Goal: Information Seeking & Learning: Find specific fact

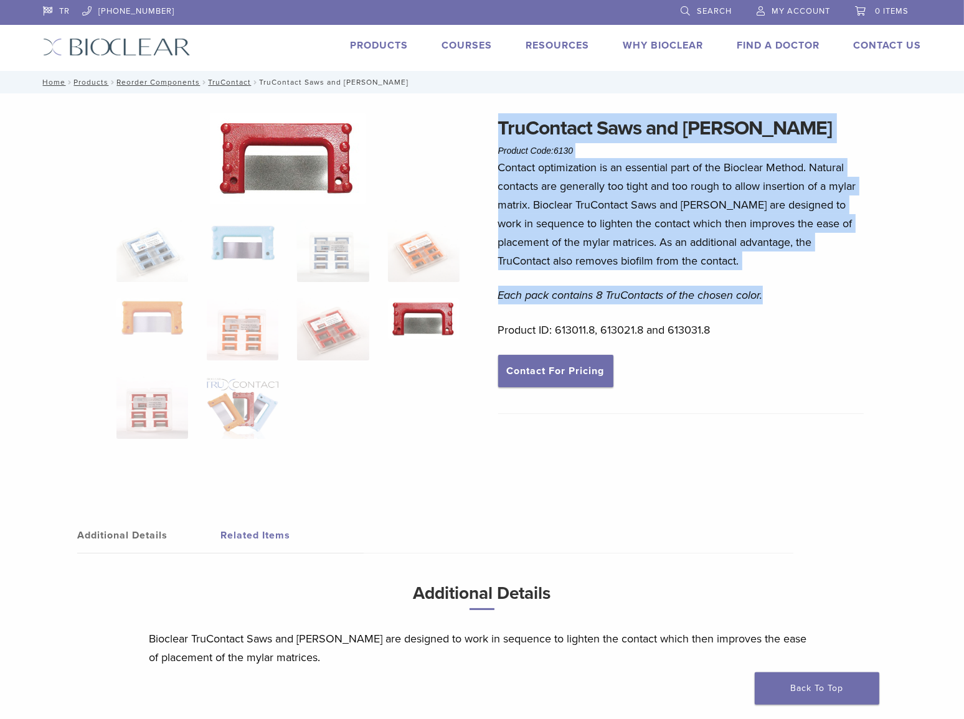
click at [687, 9] on link "Search" at bounding box center [705, 9] width 51 height 19
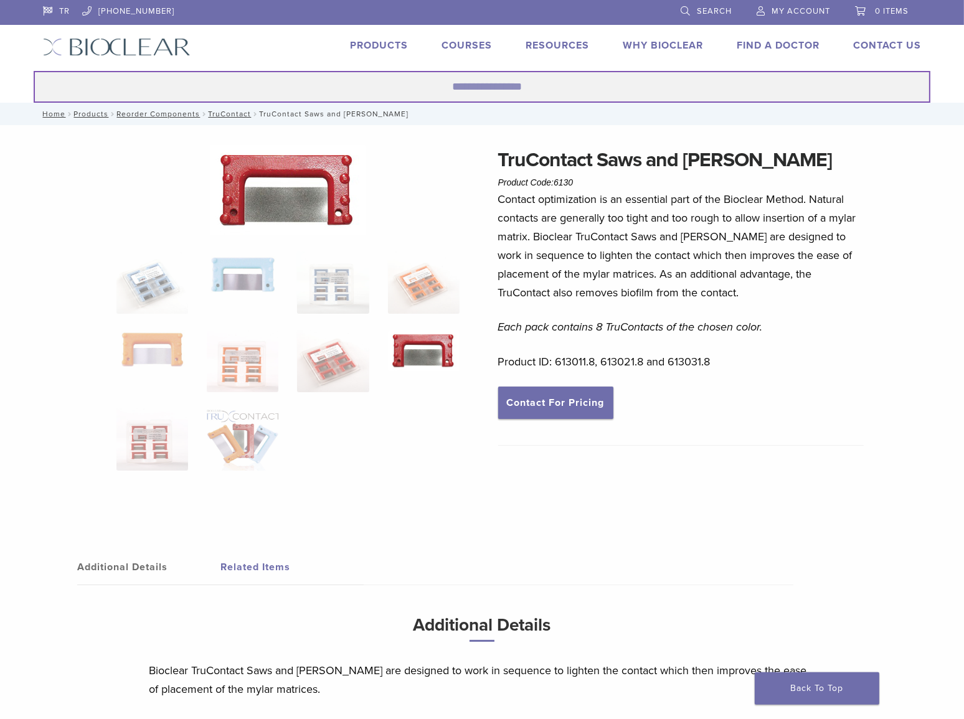
click at [509, 82] on input "Search for:" at bounding box center [482, 87] width 896 height 32
paste input "********"
type input "********"
click at [33, 70] on button "Search" at bounding box center [33, 70] width 1 height 1
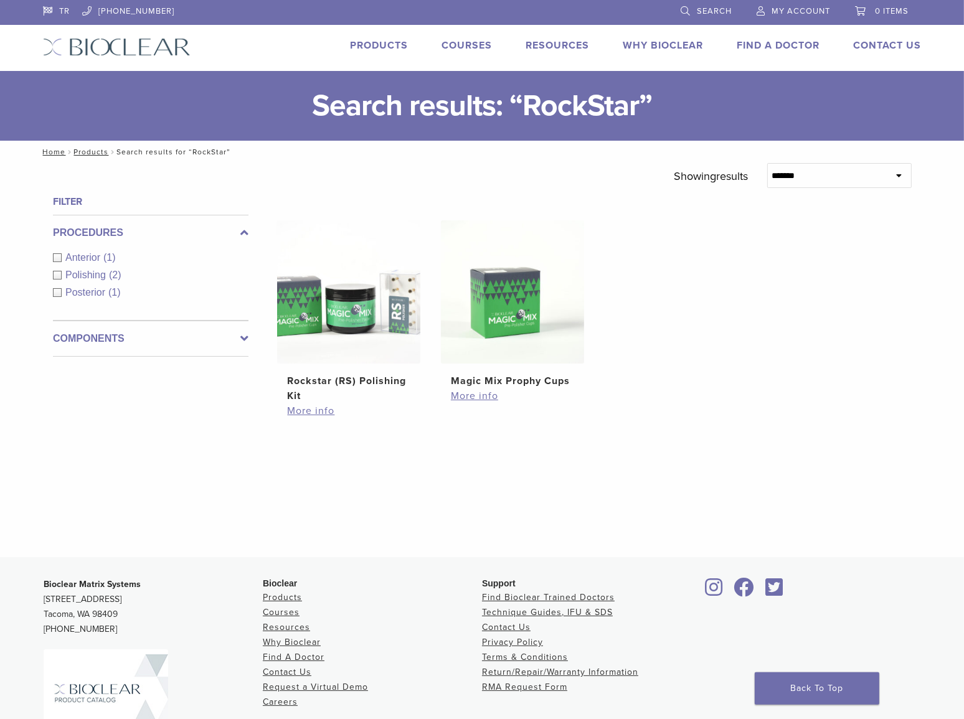
click at [697, 11] on span "Search" at bounding box center [714, 11] width 35 height 10
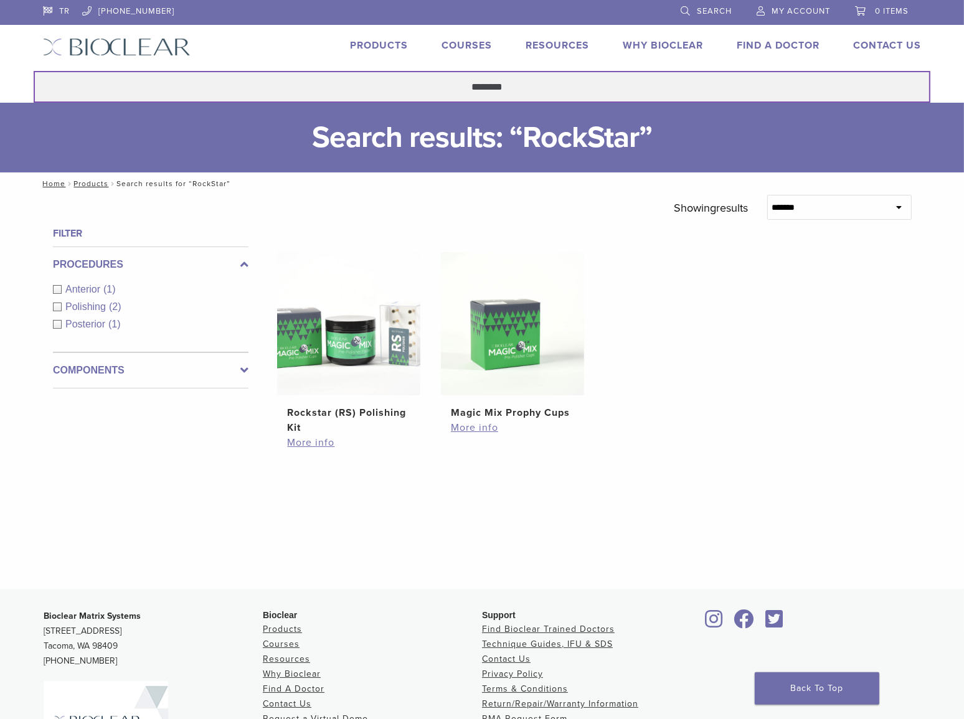
click at [502, 81] on input "********" at bounding box center [482, 87] width 896 height 32
drag, startPoint x: 535, startPoint y: 82, endPoint x: 433, endPoint y: 87, distance: 101.6
click at [433, 87] on input "********" at bounding box center [482, 87] width 896 height 32
type input "******"
click at [33, 70] on button "Search" at bounding box center [33, 70] width 1 height 1
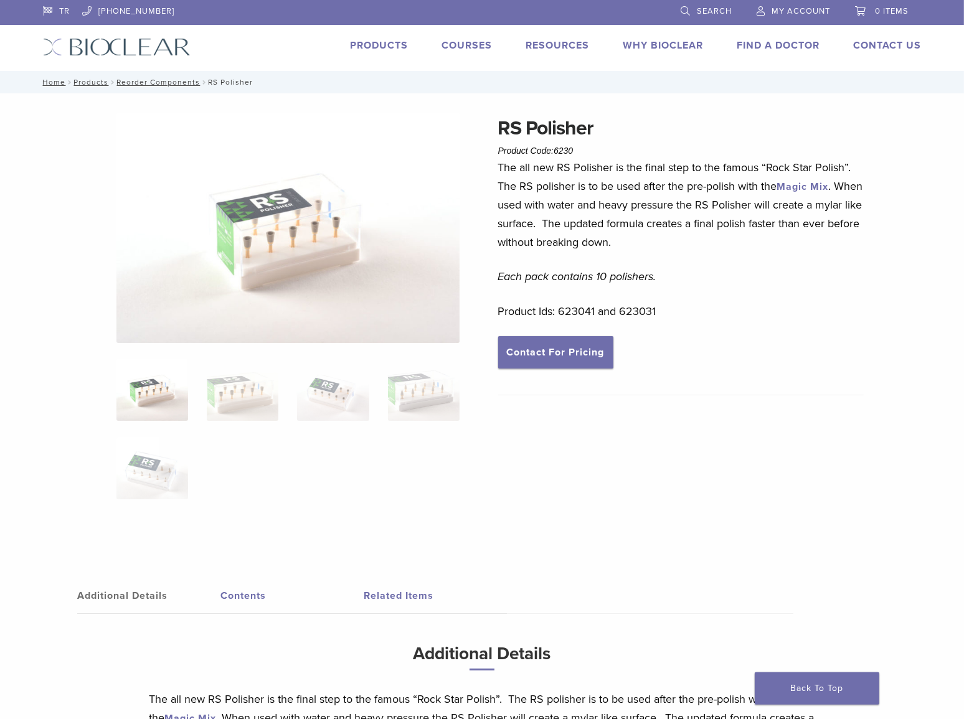
click at [248, 267] on img at bounding box center [288, 228] width 344 height 230
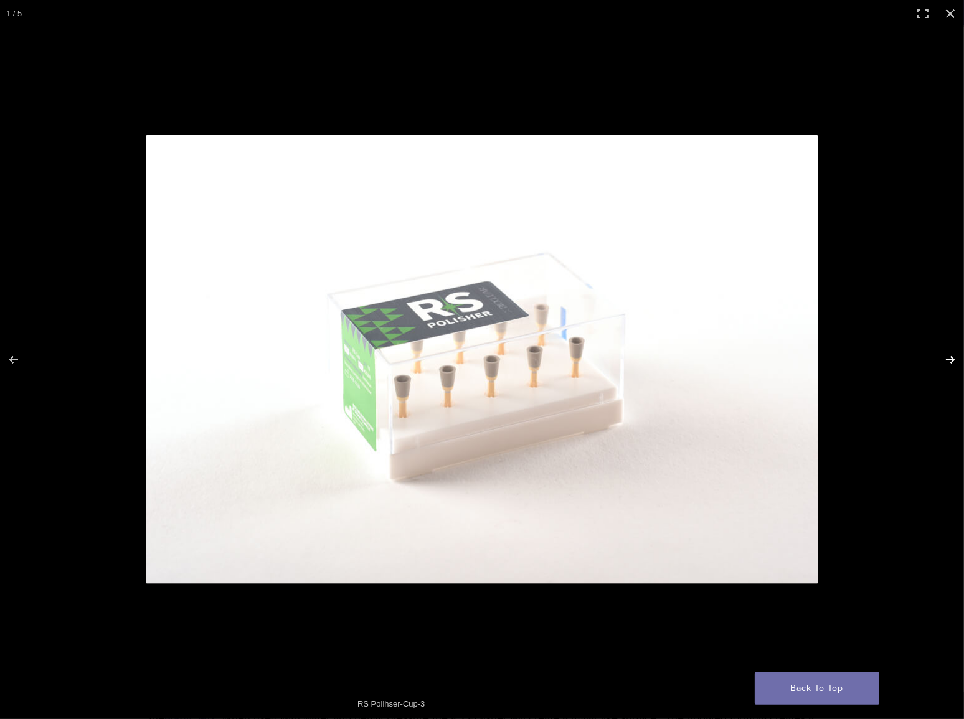
click at [949, 361] on button "Next (arrow right)" at bounding box center [942, 360] width 44 height 62
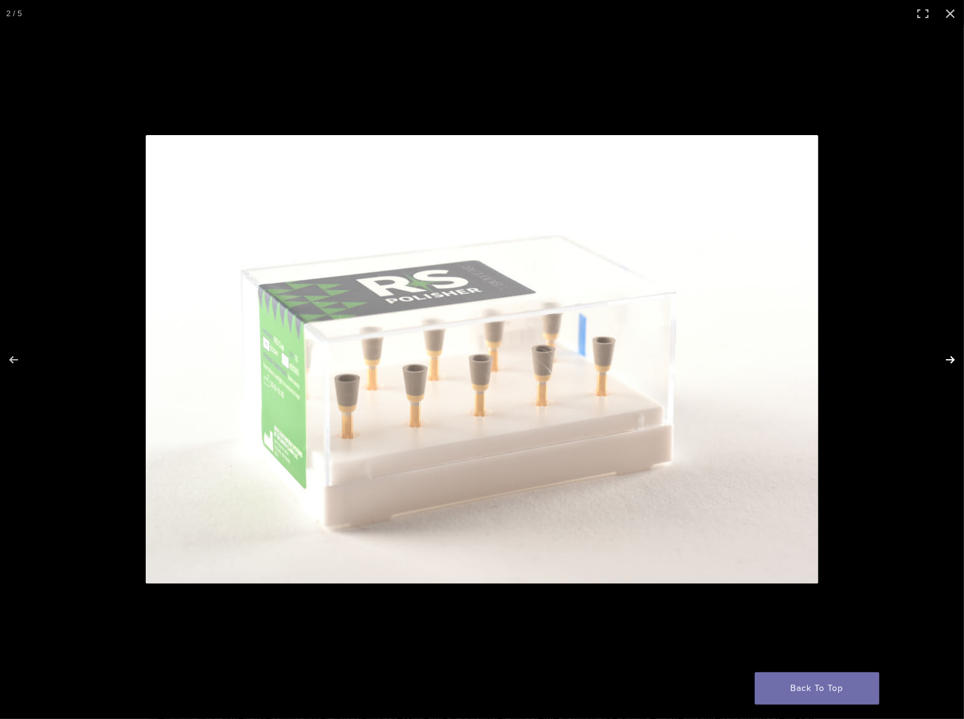
click at [949, 361] on button "Next (arrow right)" at bounding box center [942, 360] width 44 height 62
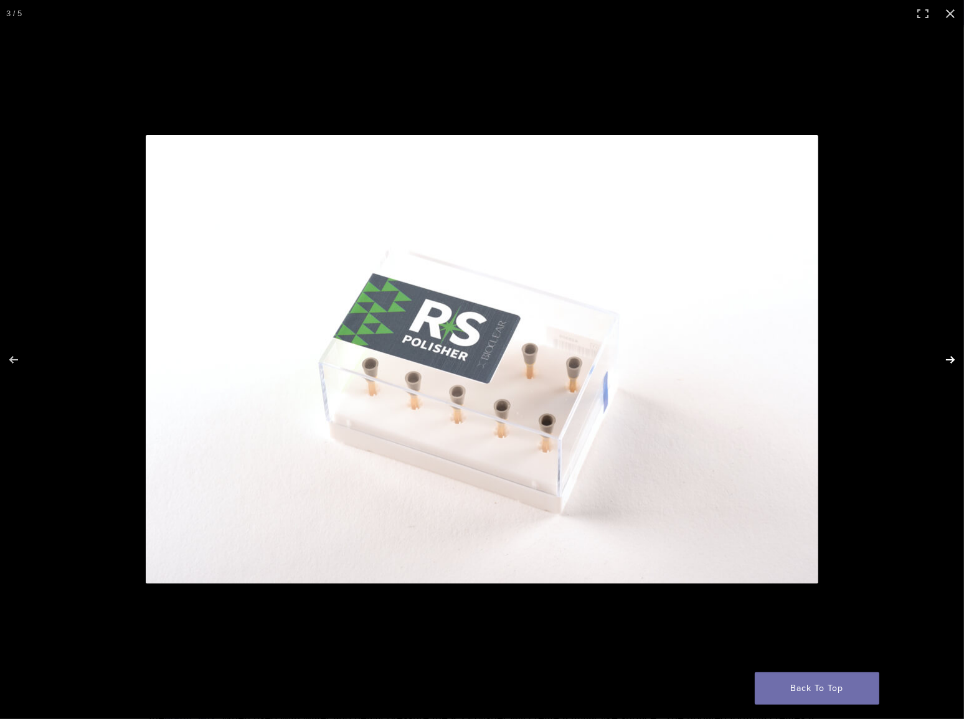
click at [949, 361] on button "Next (arrow right)" at bounding box center [942, 360] width 44 height 62
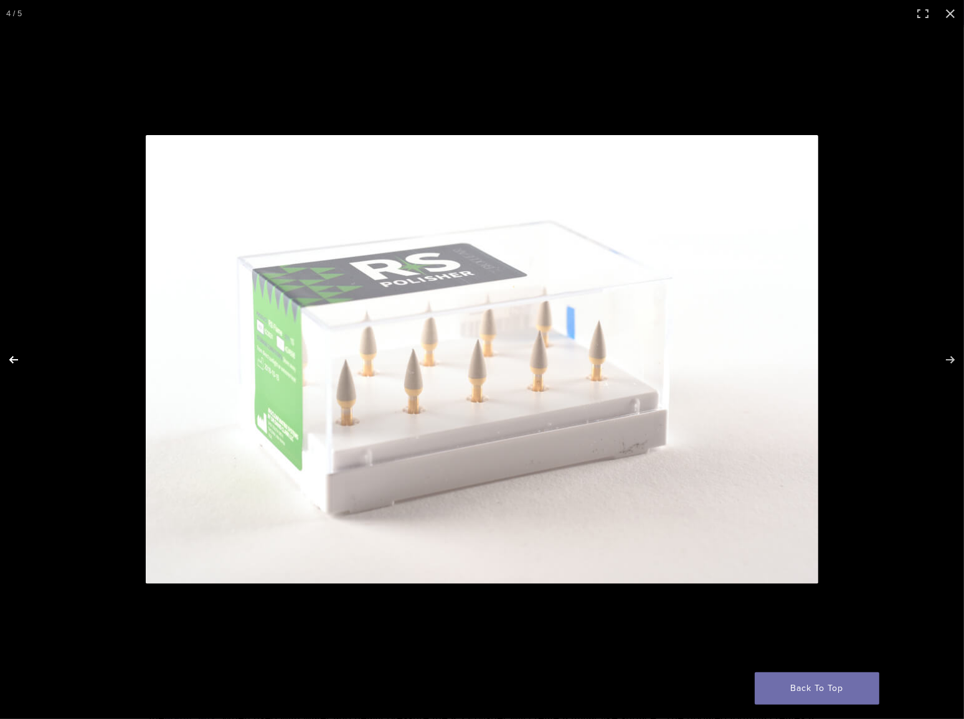
click at [10, 364] on button "Previous (arrow left)" at bounding box center [22, 360] width 44 height 62
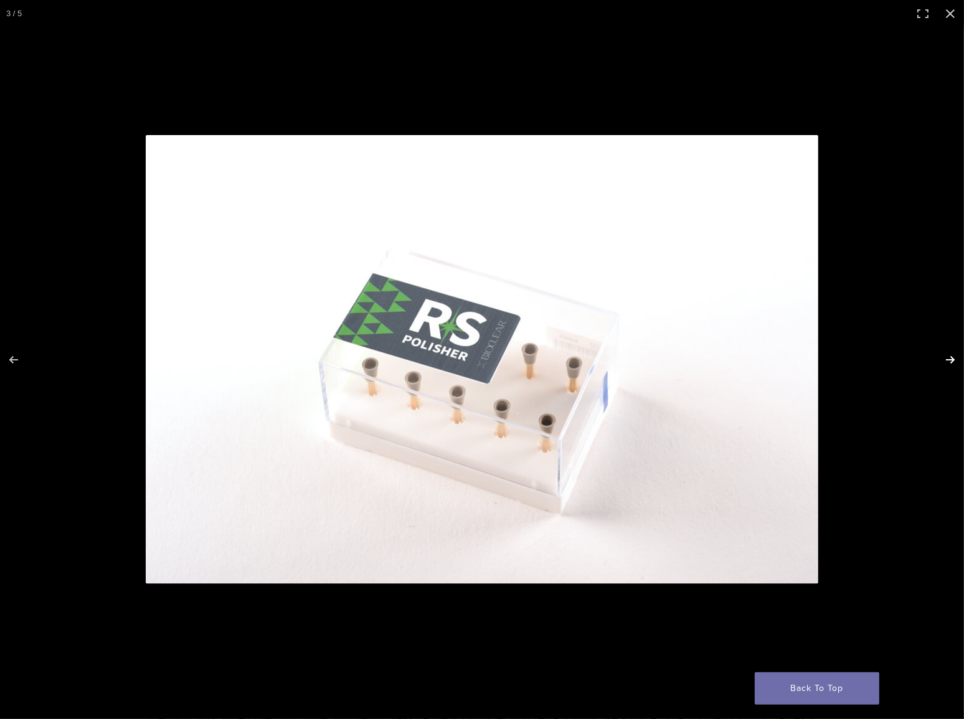
click at [952, 355] on button "Next (arrow right)" at bounding box center [942, 360] width 44 height 62
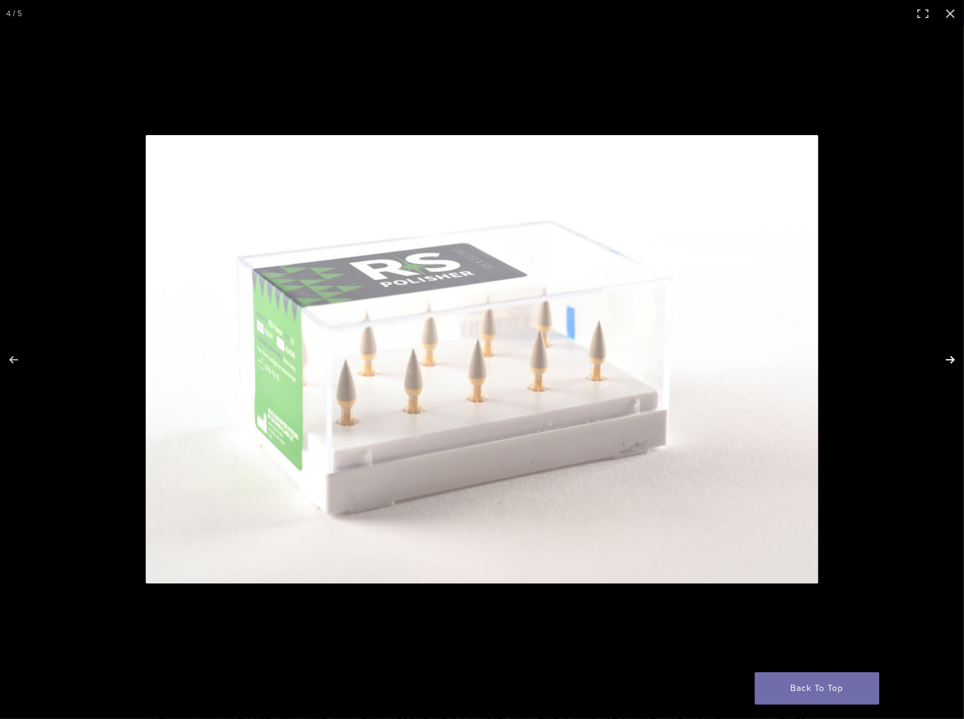
click at [952, 355] on button "Next (arrow right)" at bounding box center [942, 360] width 44 height 62
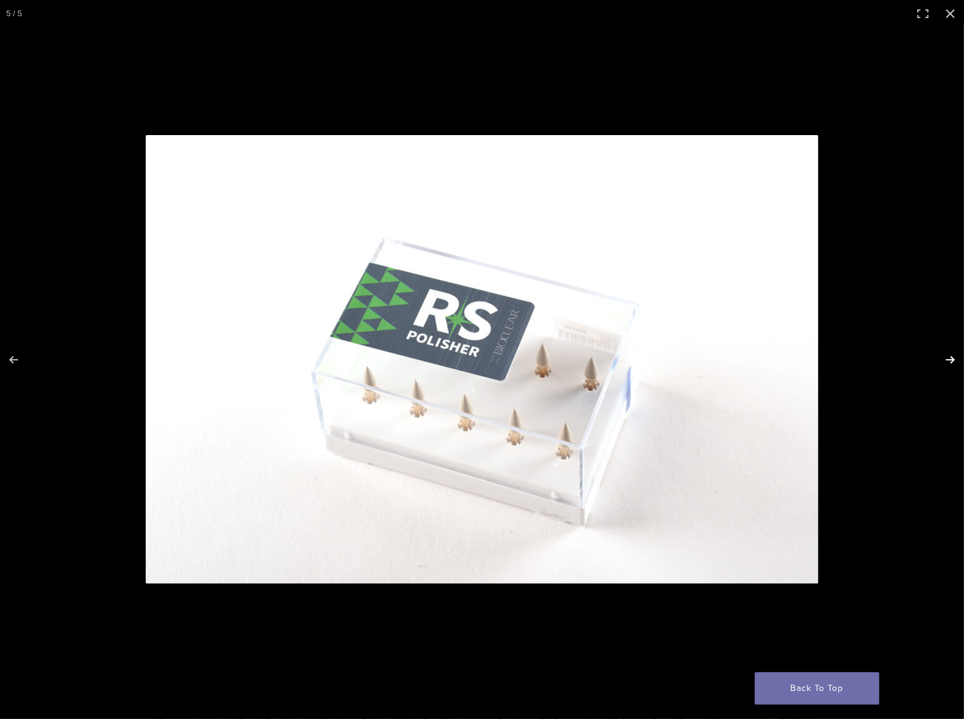
click at [952, 356] on button "Next (arrow right)" at bounding box center [942, 360] width 44 height 62
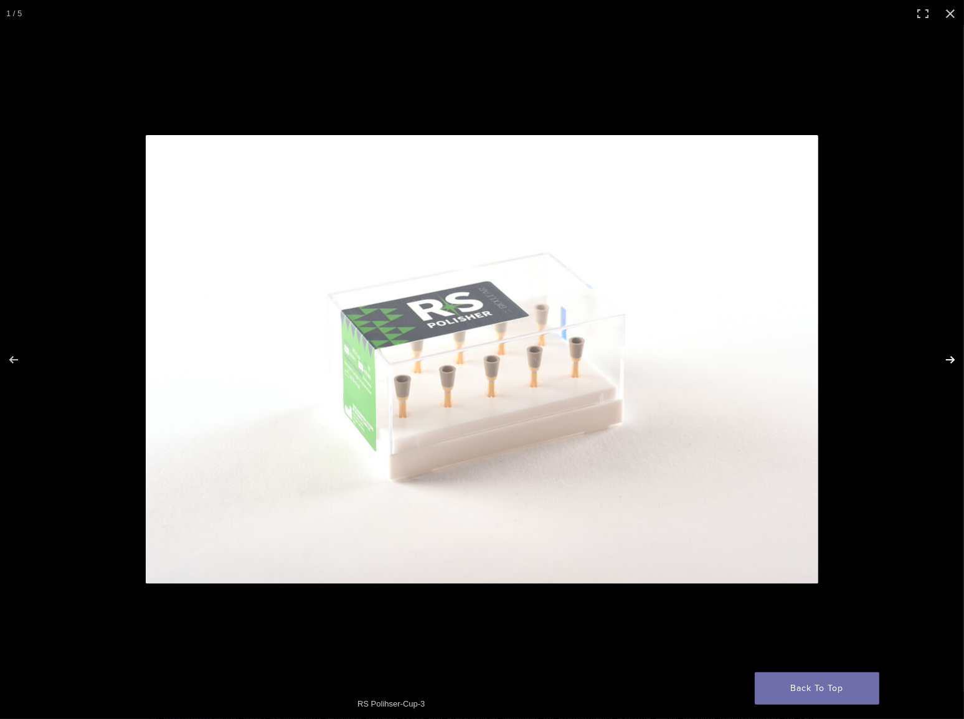
click at [952, 356] on button "Next (arrow right)" at bounding box center [942, 360] width 44 height 62
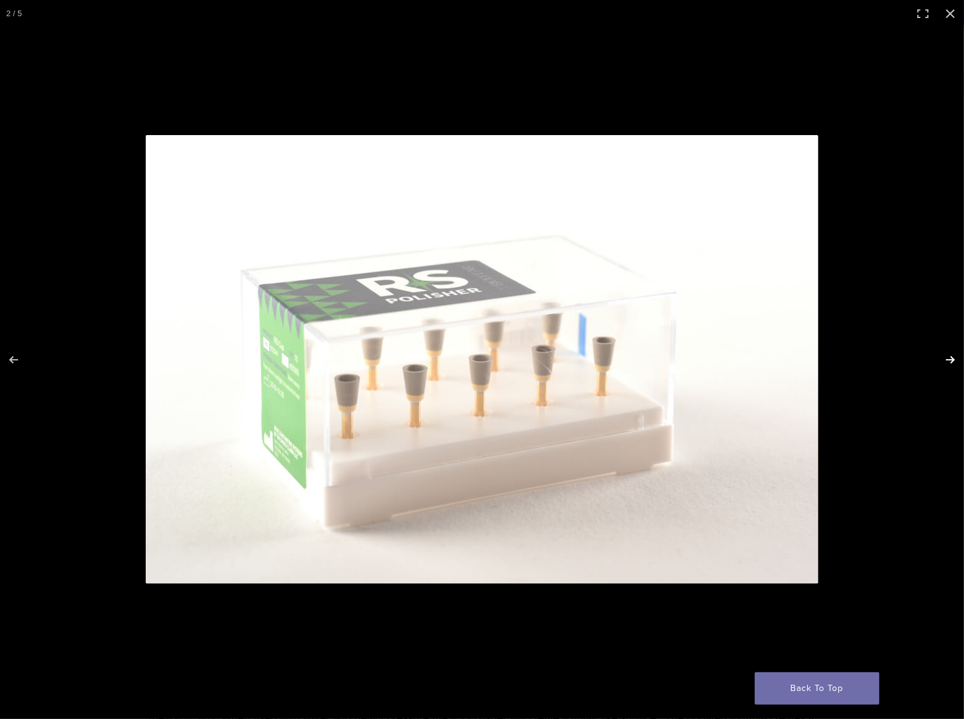
click at [952, 356] on button "Next (arrow right)" at bounding box center [942, 360] width 44 height 62
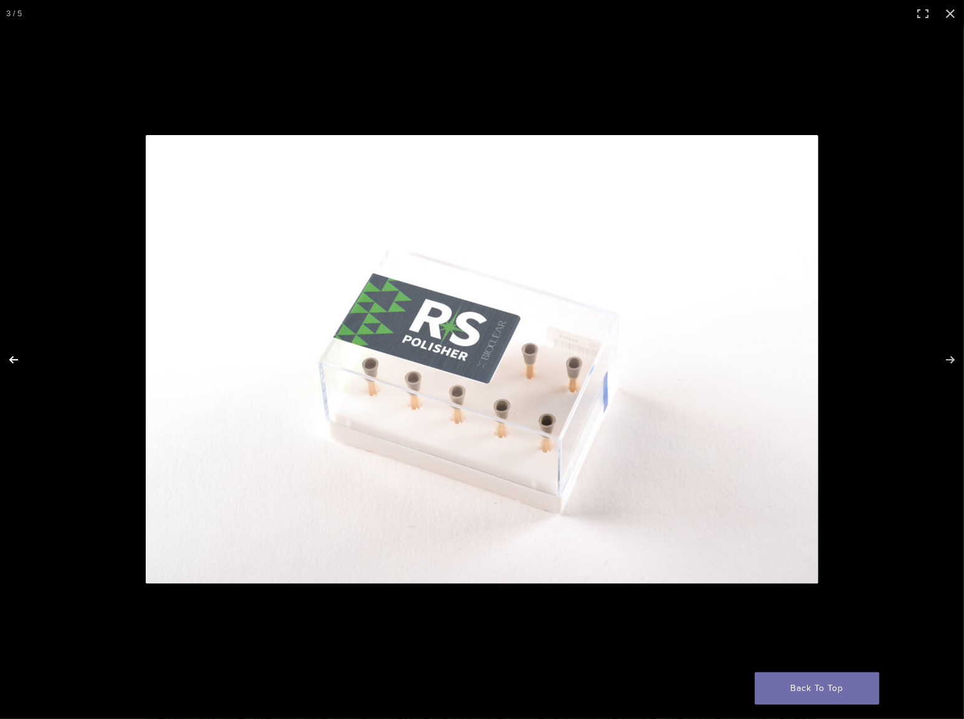
click at [9, 357] on button "Previous (arrow left)" at bounding box center [22, 360] width 44 height 62
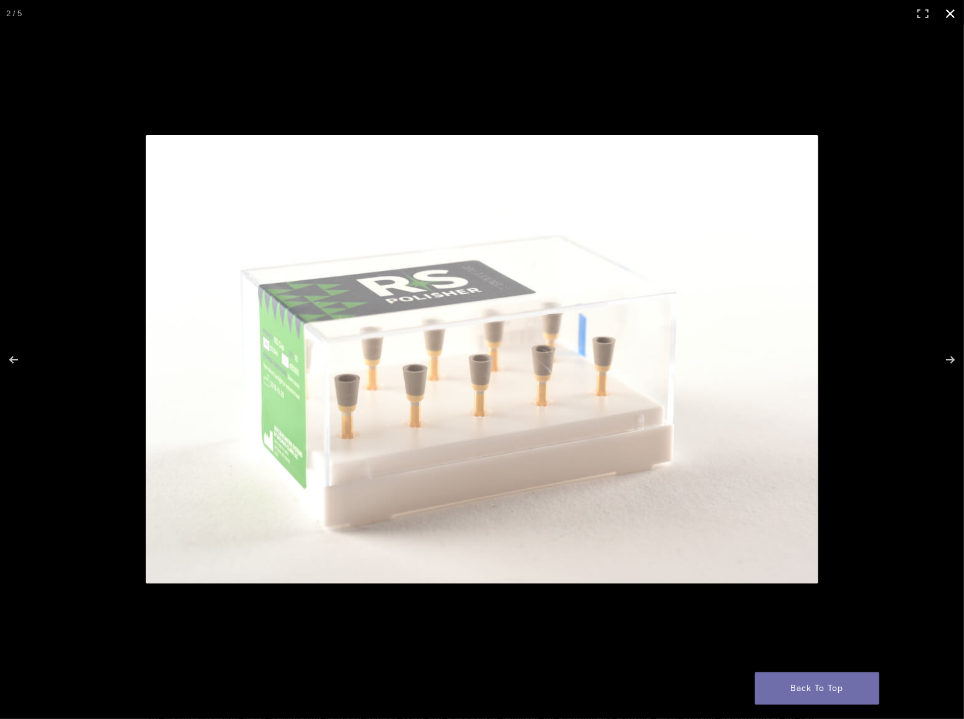
click at [945, 9] on button "Close (Esc)" at bounding box center [949, 13] width 27 height 27
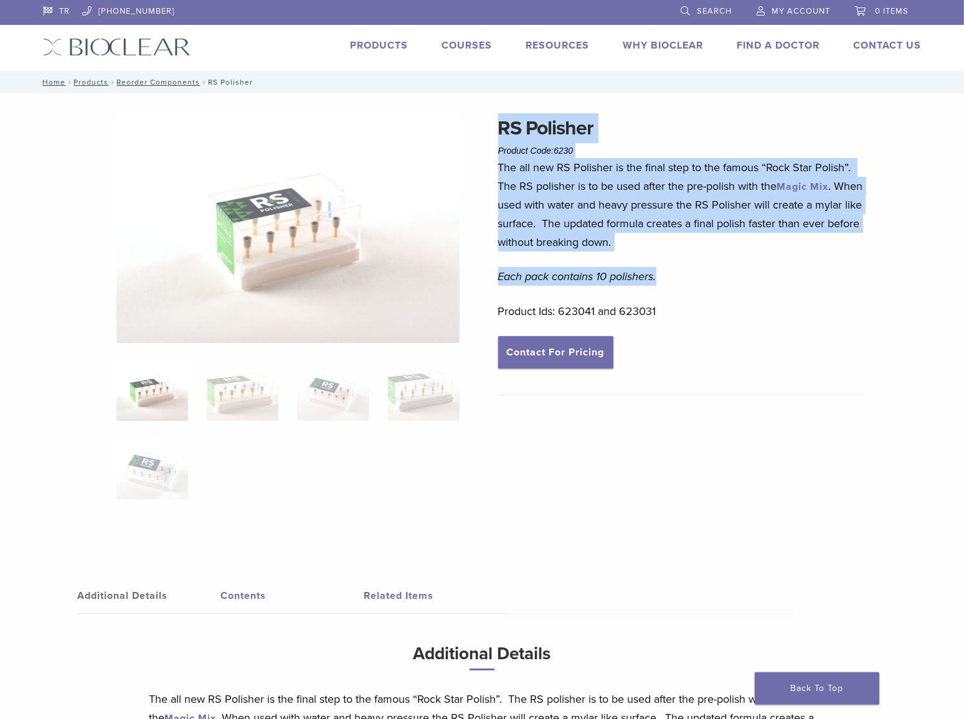
drag, startPoint x: 510, startPoint y: 137, endPoint x: 660, endPoint y: 280, distance: 206.9
click at [660, 280] on div "RS Polisher Product Code: 6230 $ 117.60 RS Polisher Product Code: 6230 $ 117.60…" at bounding box center [482, 463] width 896 height 700
copy div "RS Polisher Product Code: 6230 $ 117.60 The all new RS Polisher is the final st…"
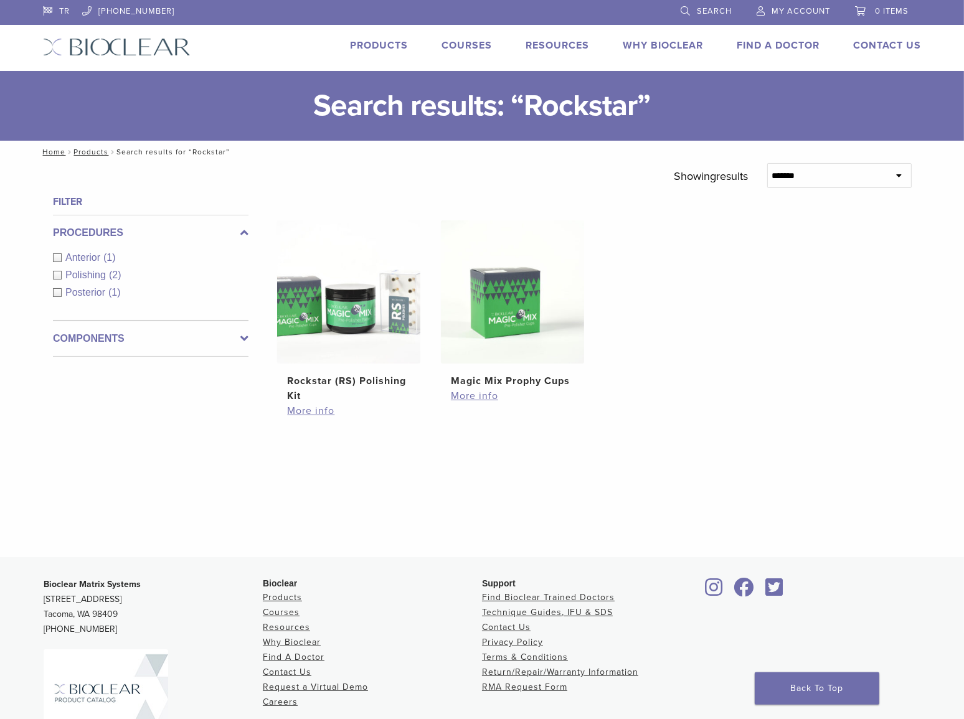
click at [682, 11] on link "Search" at bounding box center [705, 9] width 51 height 19
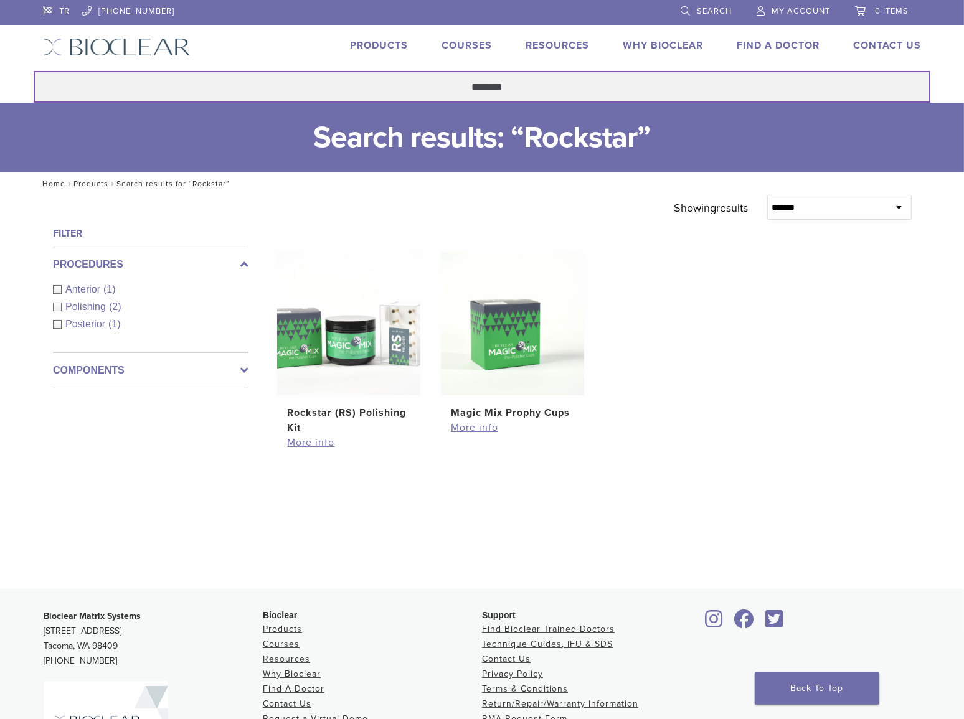
click at [591, 80] on input "********" at bounding box center [482, 87] width 896 height 32
paste input "search"
type input "******"
click at [33, 70] on button "Search" at bounding box center [33, 70] width 1 height 1
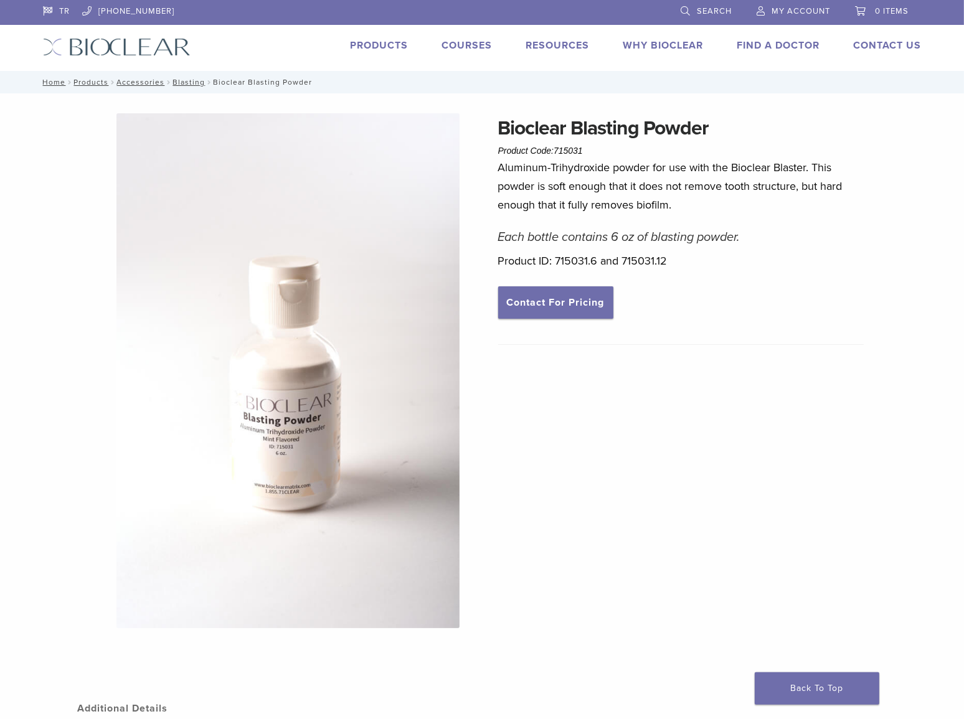
click at [295, 428] on img at bounding box center [288, 370] width 344 height 515
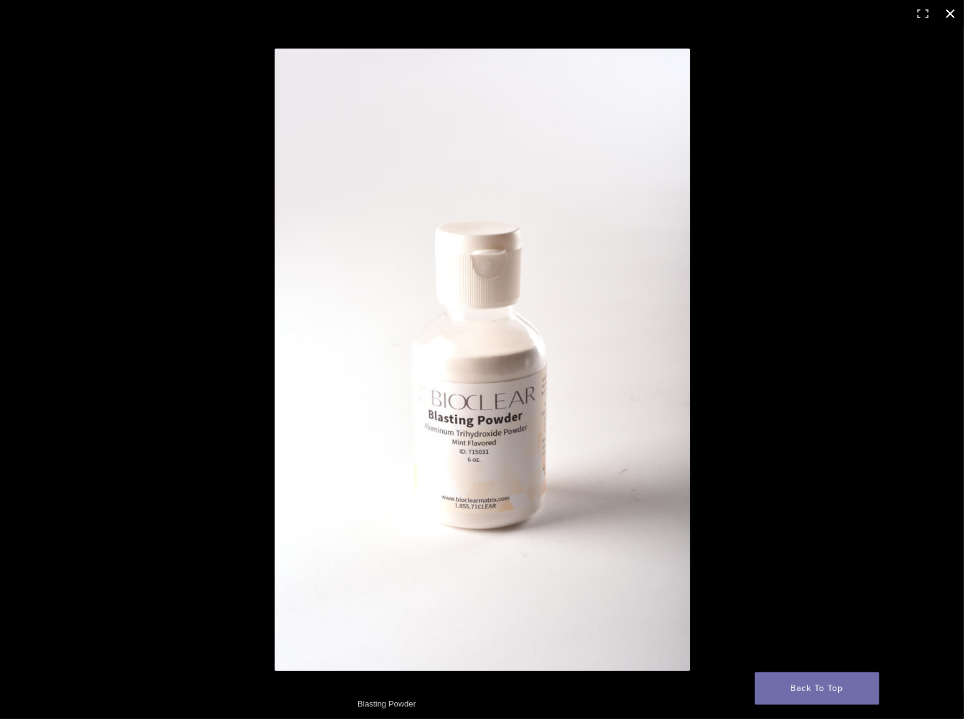
click at [946, 12] on button "Close (Esc)" at bounding box center [949, 13] width 27 height 27
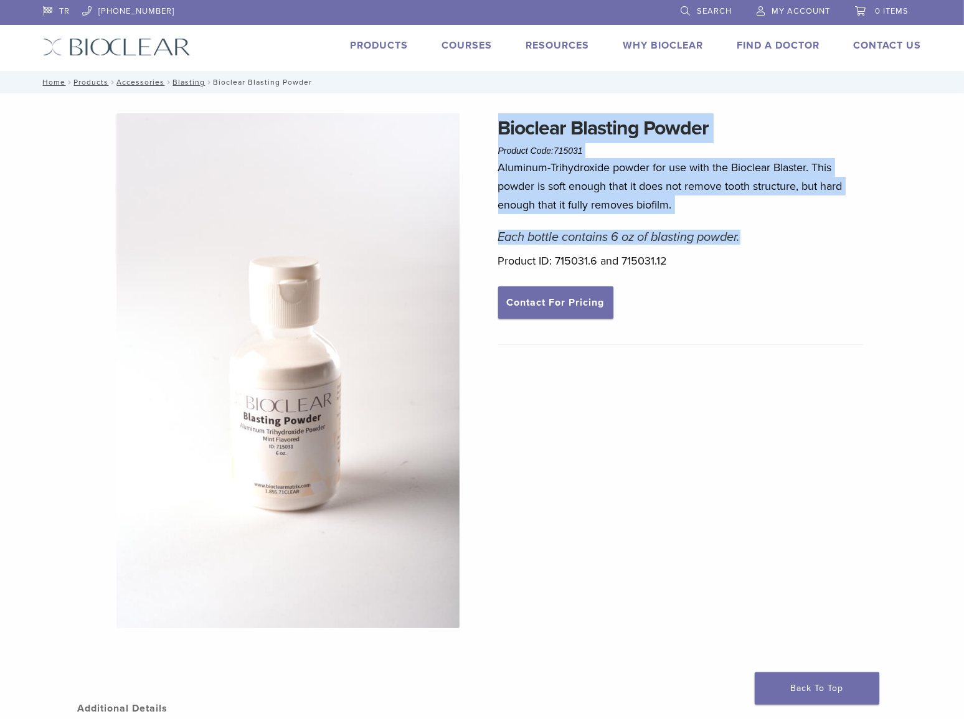
drag, startPoint x: 498, startPoint y: 124, endPoint x: 749, endPoint y: 233, distance: 273.7
click at [749, 233] on div "Bioclear Blasting Powder Product Code: 715031 $ 18.52 – $ 31.75 Price range: $1…" at bounding box center [681, 389] width 366 height 552
copy div "Bioclear Blasting Powder Product Code: 715031 $ 18.52 – $ 31.75 Price range: $1…"
click at [685, 11] on link "Search" at bounding box center [705, 9] width 51 height 19
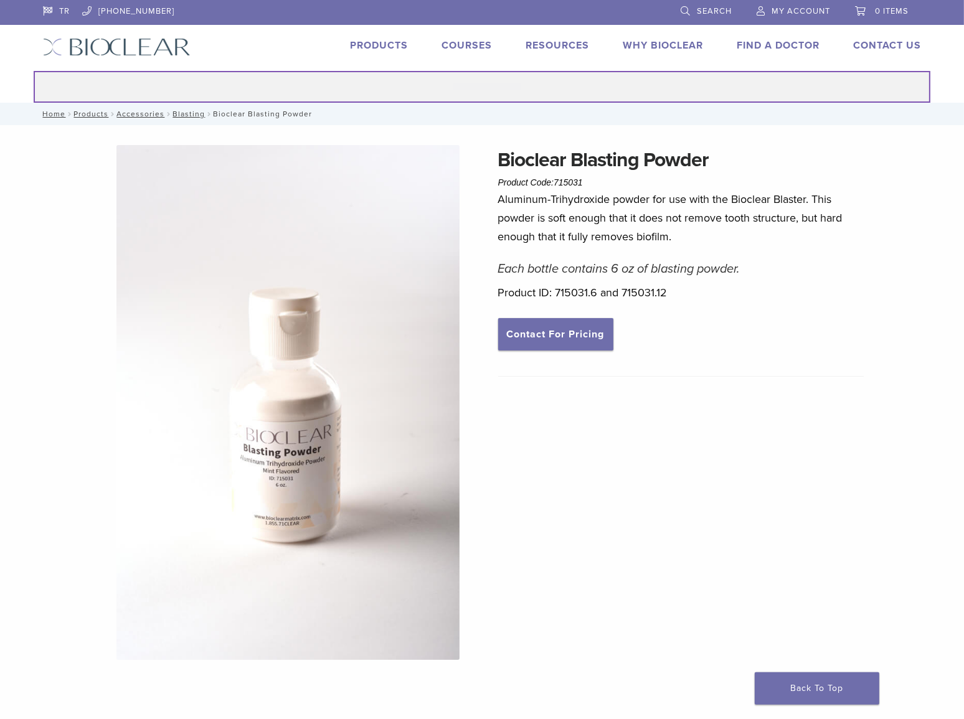
click at [498, 85] on input "Search for:" at bounding box center [482, 87] width 896 height 32
paste input "******"
type input "******"
click at [33, 70] on button "Search" at bounding box center [33, 70] width 1 height 1
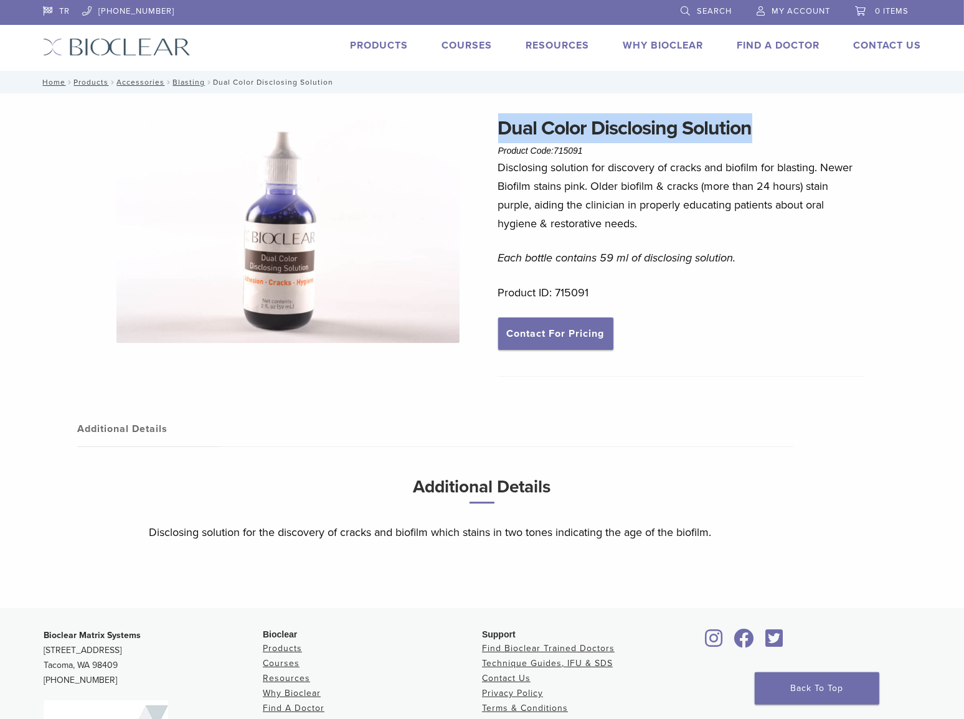
drag, startPoint x: 498, startPoint y: 124, endPoint x: 765, endPoint y: 118, distance: 267.1
click at [765, 118] on h1 "Dual Color Disclosing Solution" at bounding box center [681, 128] width 366 height 30
copy h1 "Dual Color Disclosing Solution"
click at [306, 193] on img at bounding box center [288, 228] width 344 height 230
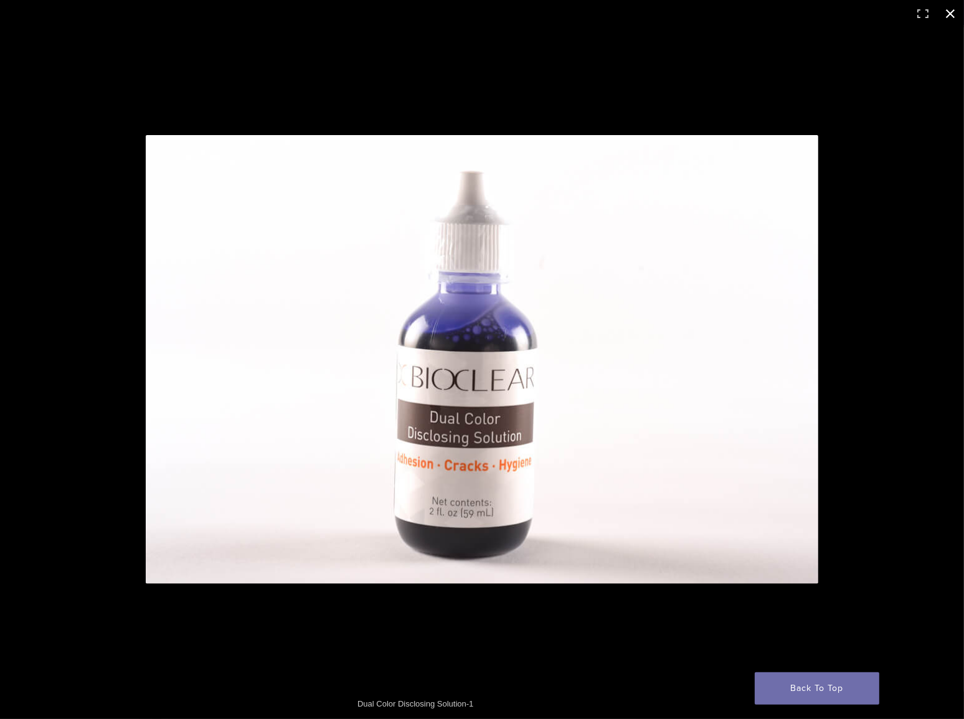
click at [952, 12] on button "Close (Esc)" at bounding box center [949, 13] width 27 height 27
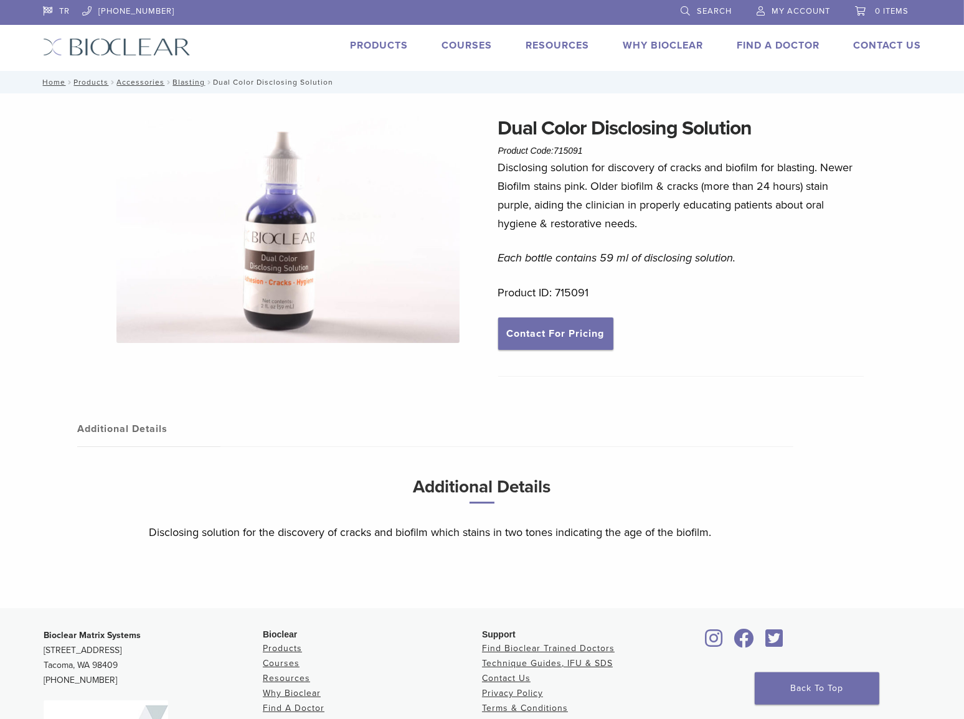
click at [888, 254] on div "Dual Color Disclosing Solution Product Code: 715091 $ 36.25 Dual Color Disclosi…" at bounding box center [482, 360] width 896 height 495
